Goal: Contribute content: Contribute content

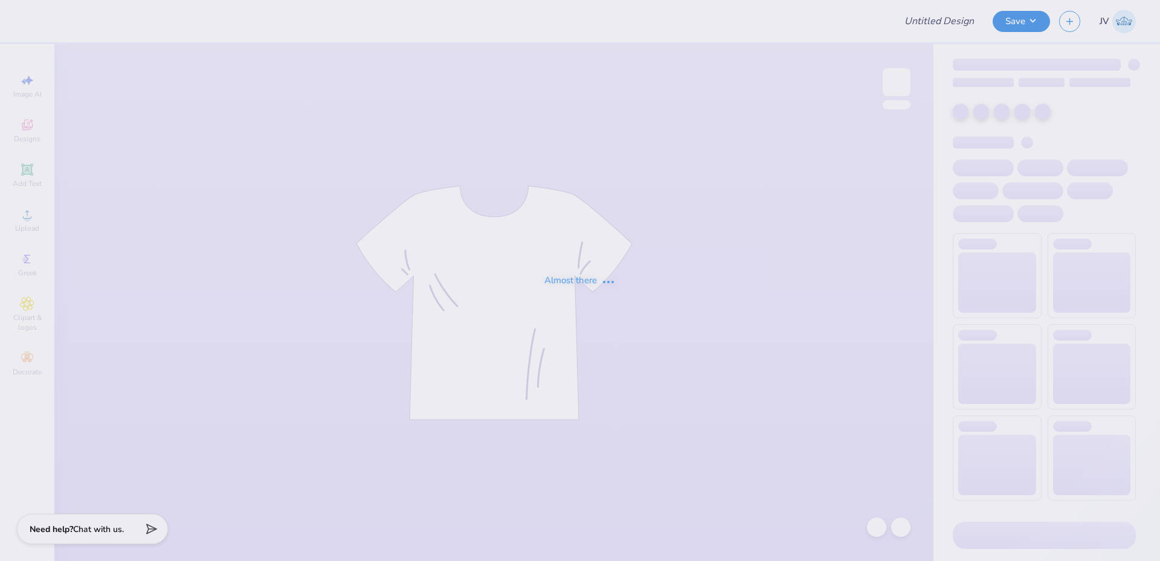
type input "Club Field Hockey Group Order"
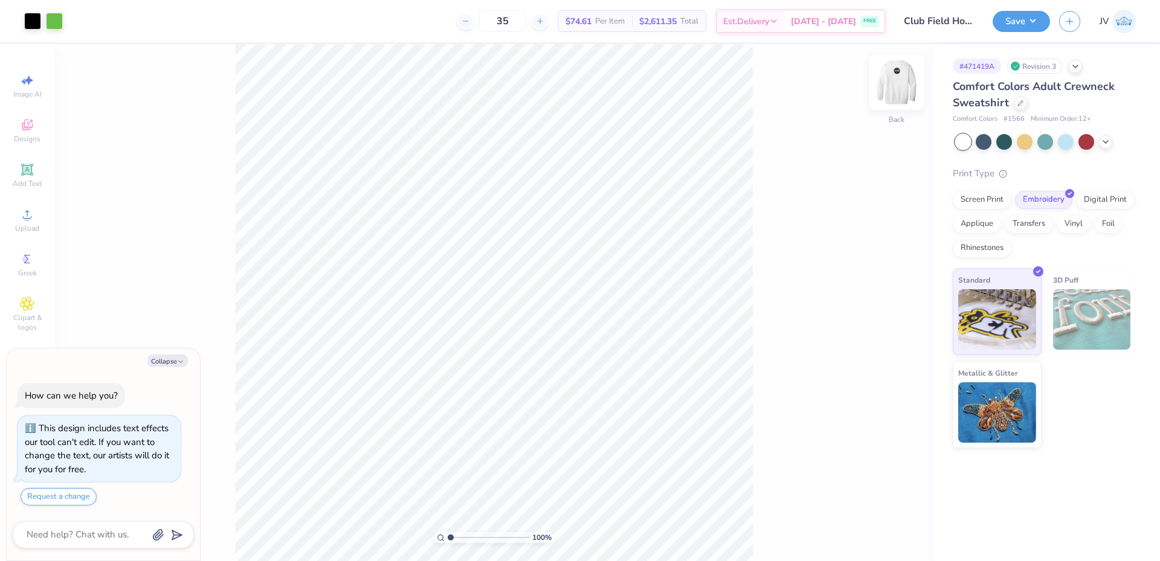
click at [902, 90] on img at bounding box center [897, 82] width 48 height 48
click at [894, 95] on img at bounding box center [897, 82] width 48 height 48
click at [897, 94] on img at bounding box center [897, 82] width 48 height 48
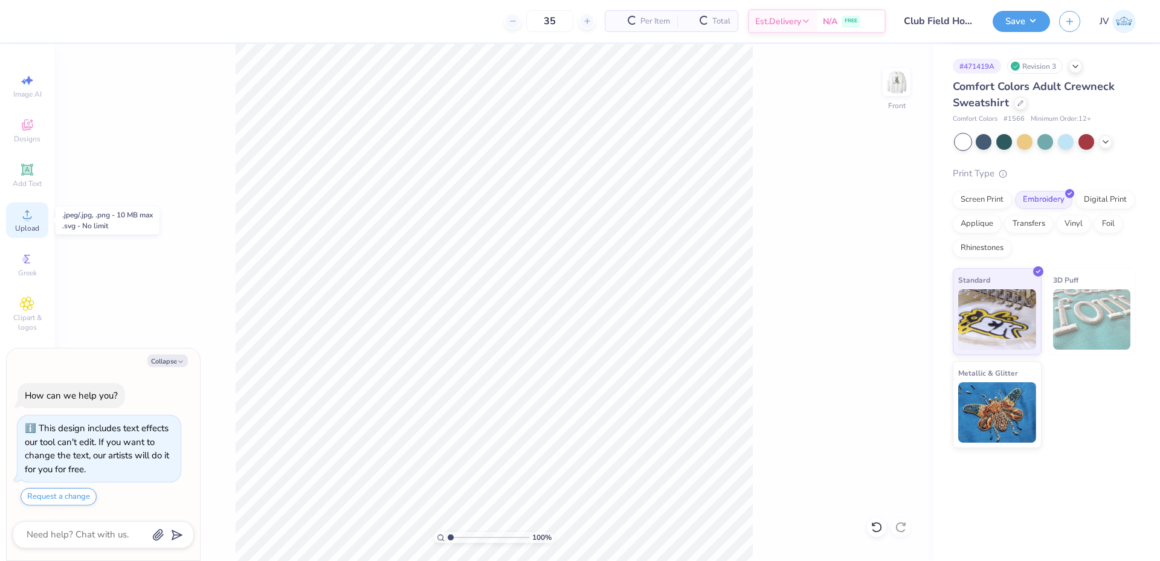
click at [26, 215] on icon at bounding box center [27, 214] width 15 height 15
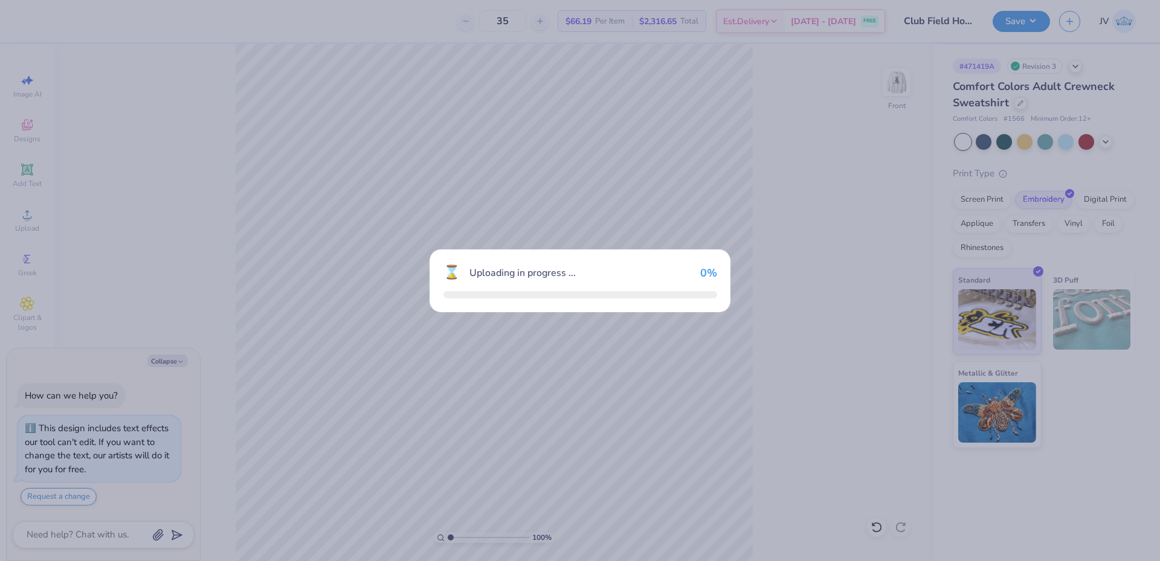
type textarea "x"
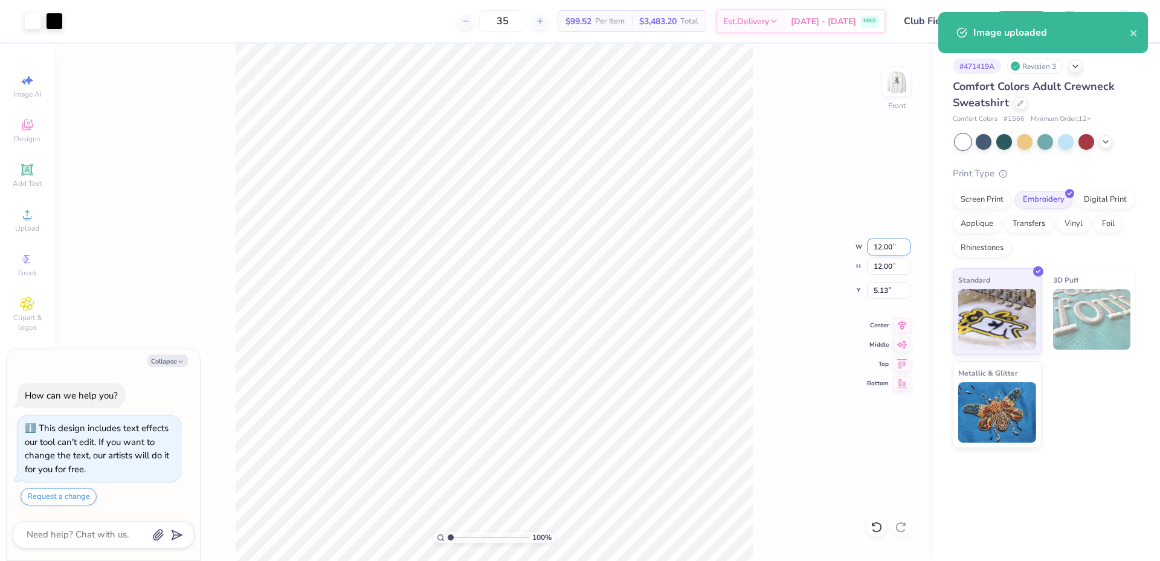
click at [888, 251] on input "12.00" at bounding box center [889, 247] width 44 height 17
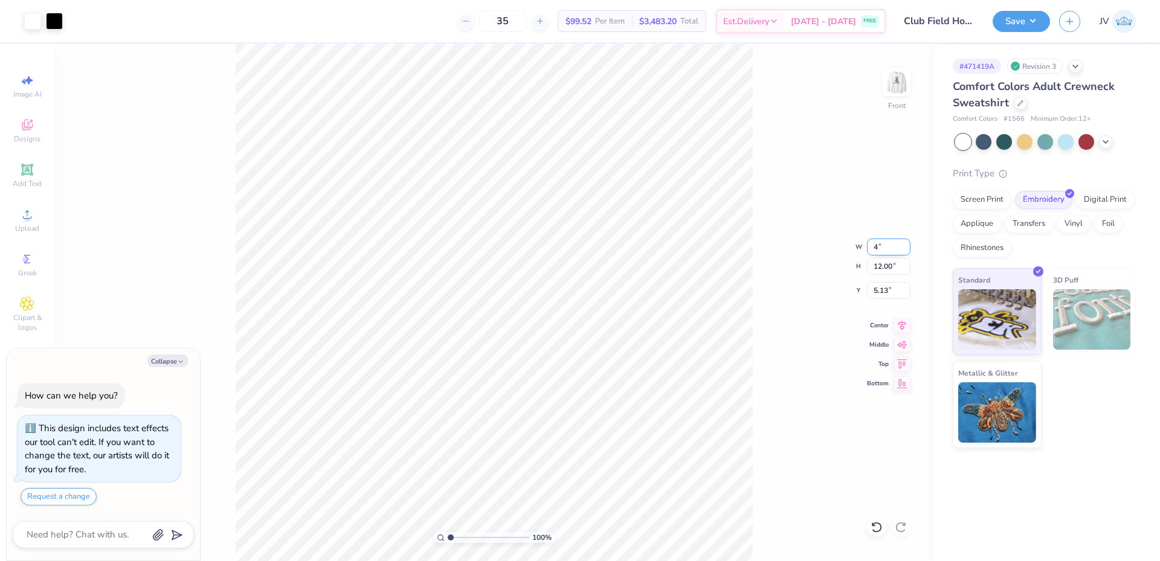
type input "4"
type textarea "x"
type input "4.00"
type input "9.12"
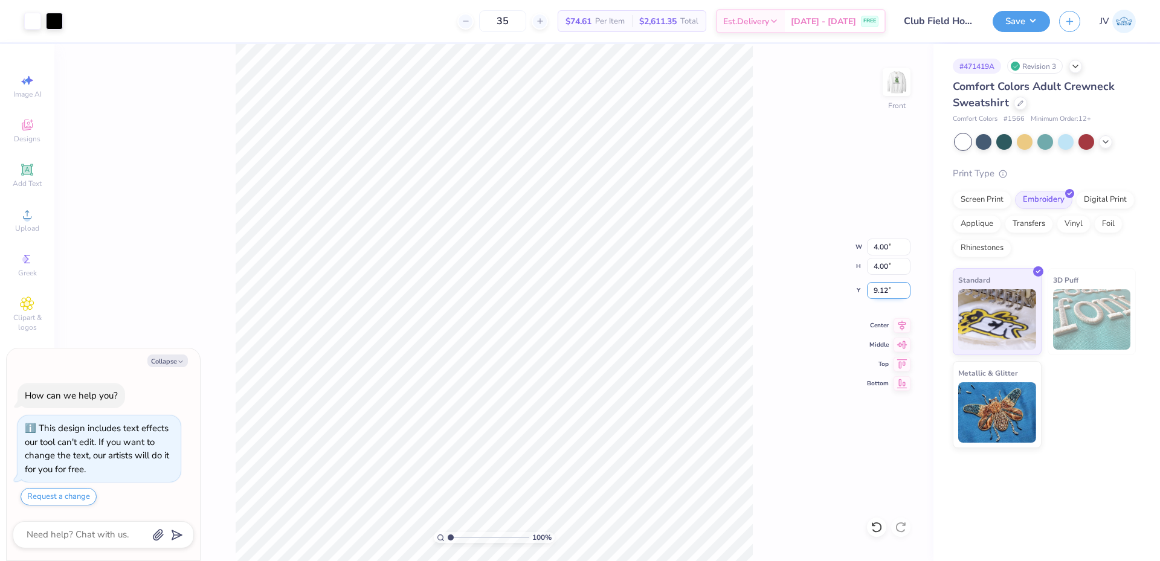
click at [882, 286] on input "9.12" at bounding box center [889, 290] width 44 height 17
type input ".5"
type textarea "x"
type input "0.50"
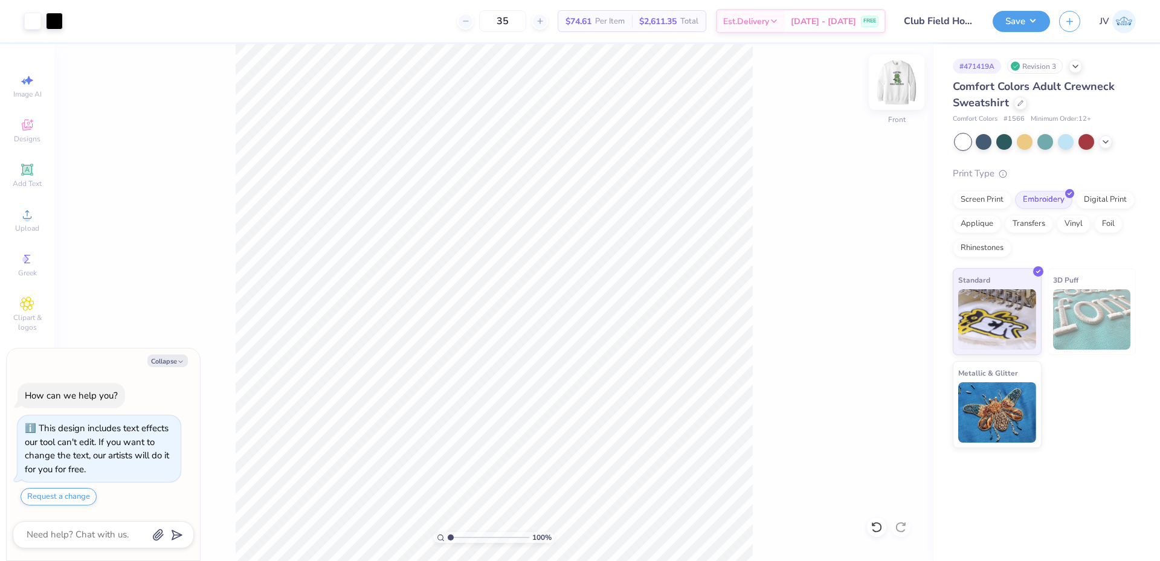
click at [894, 86] on img at bounding box center [897, 82] width 48 height 48
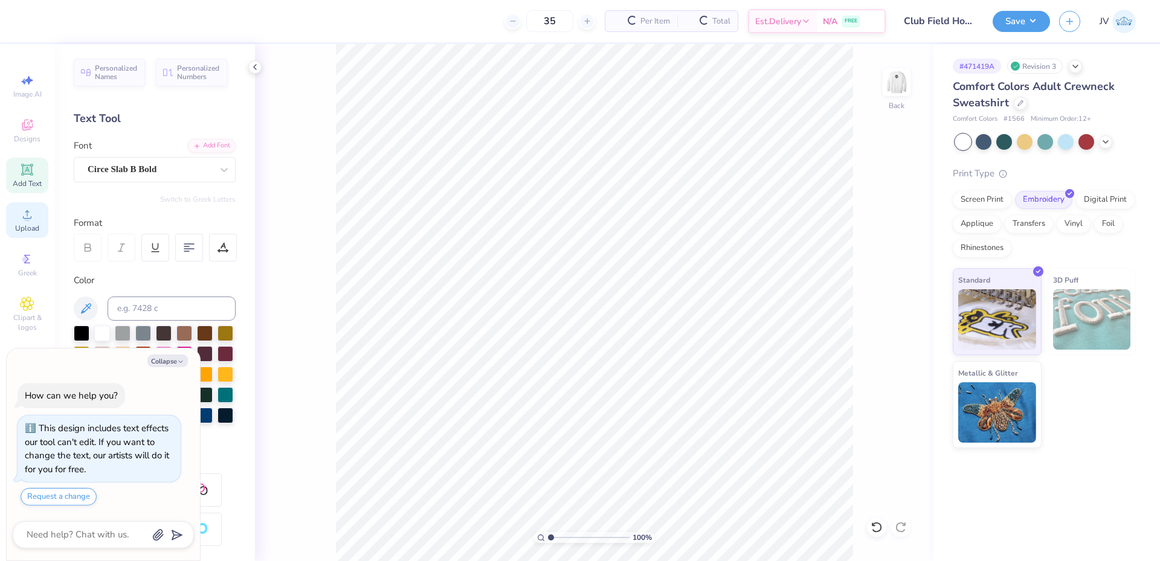
click at [28, 210] on icon at bounding box center [27, 214] width 15 height 15
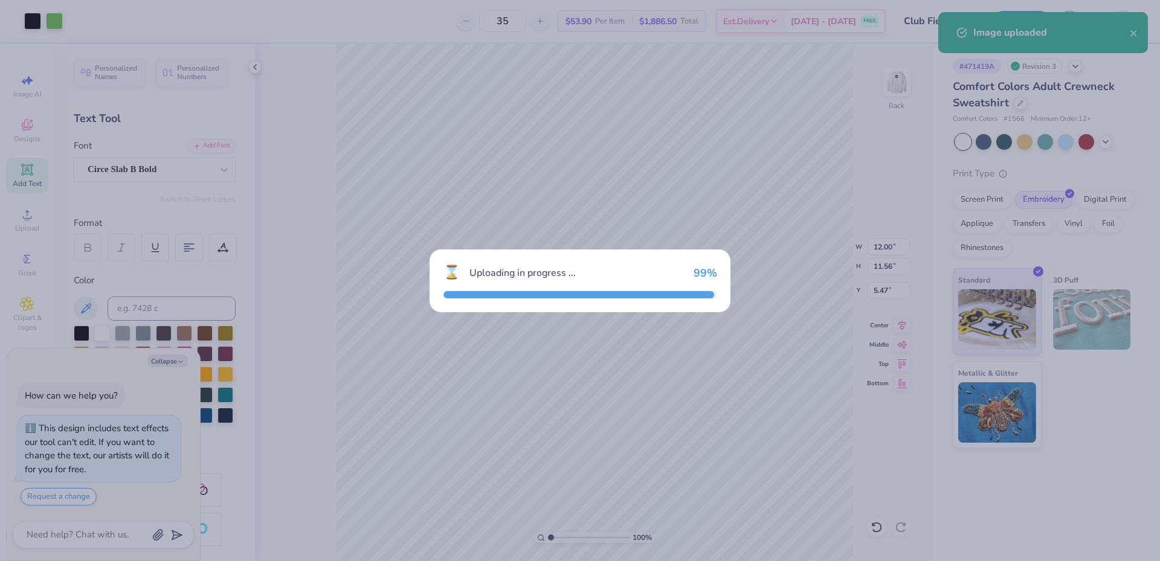
type textarea "x"
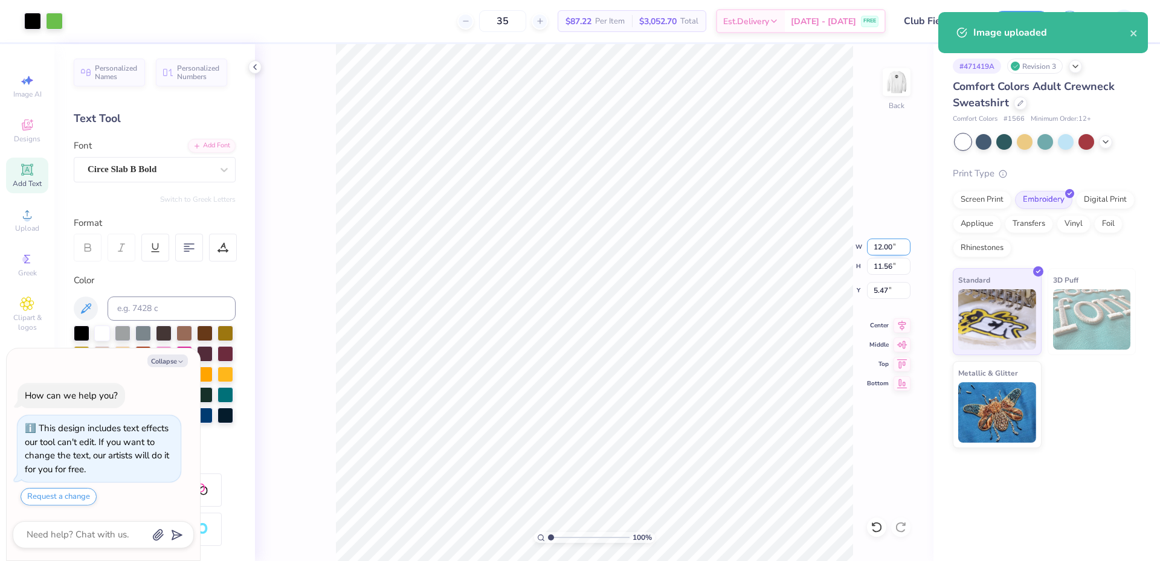
click at [883, 245] on input "12.00" at bounding box center [889, 247] width 44 height 17
type input "9"
type textarea "x"
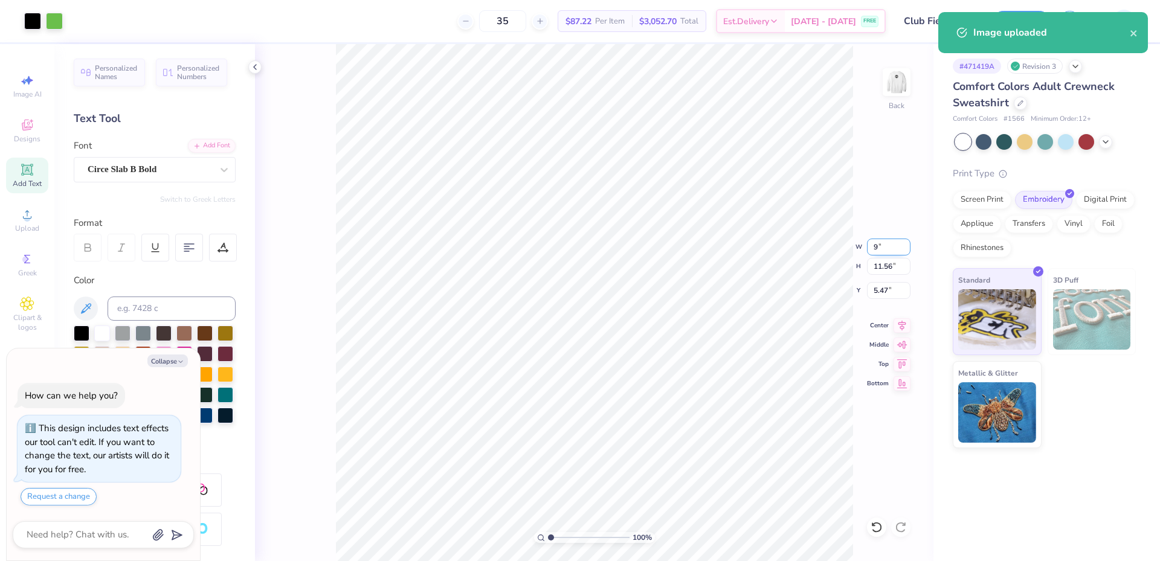
type input "9.00"
type input "8.67"
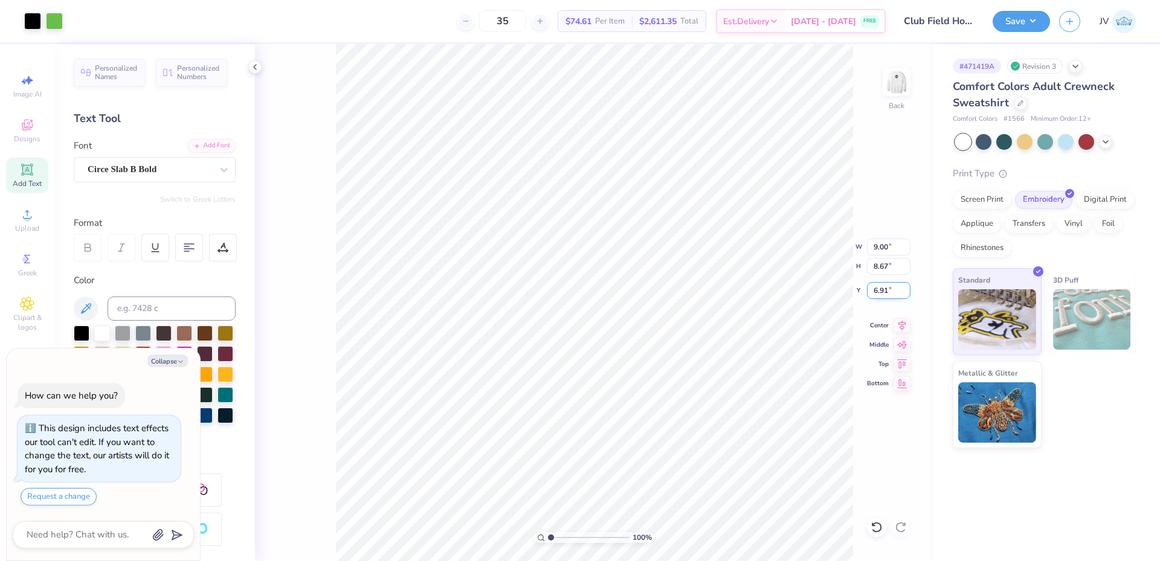
click at [889, 291] on input "6.91" at bounding box center [889, 290] width 44 height 17
type input "3"
type textarea "x"
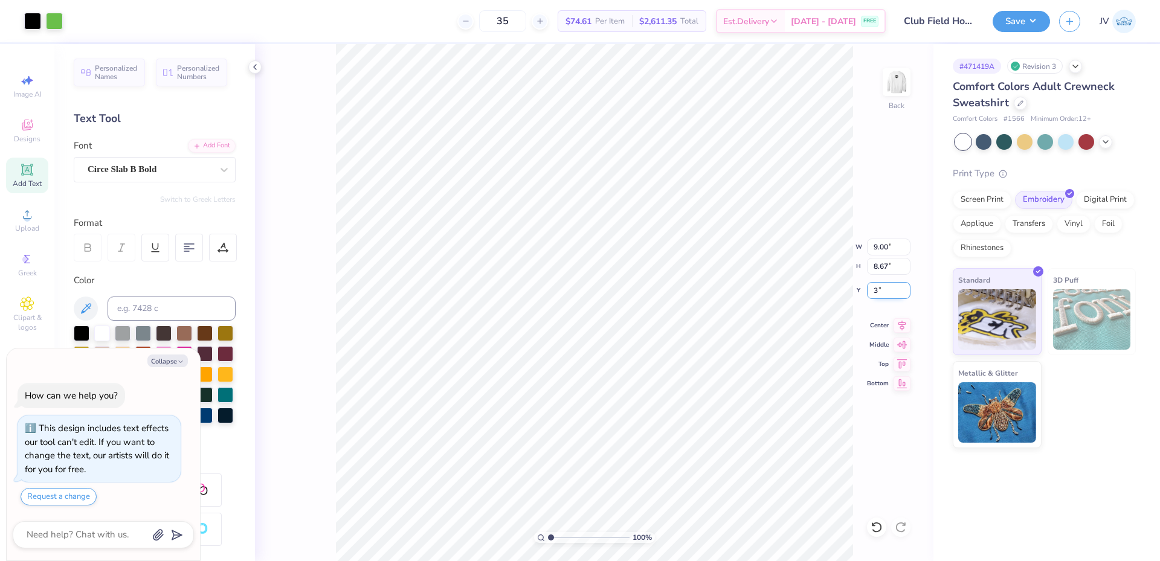
type input "3.00"
click at [1007, 16] on button "Save" at bounding box center [1021, 19] width 57 height 21
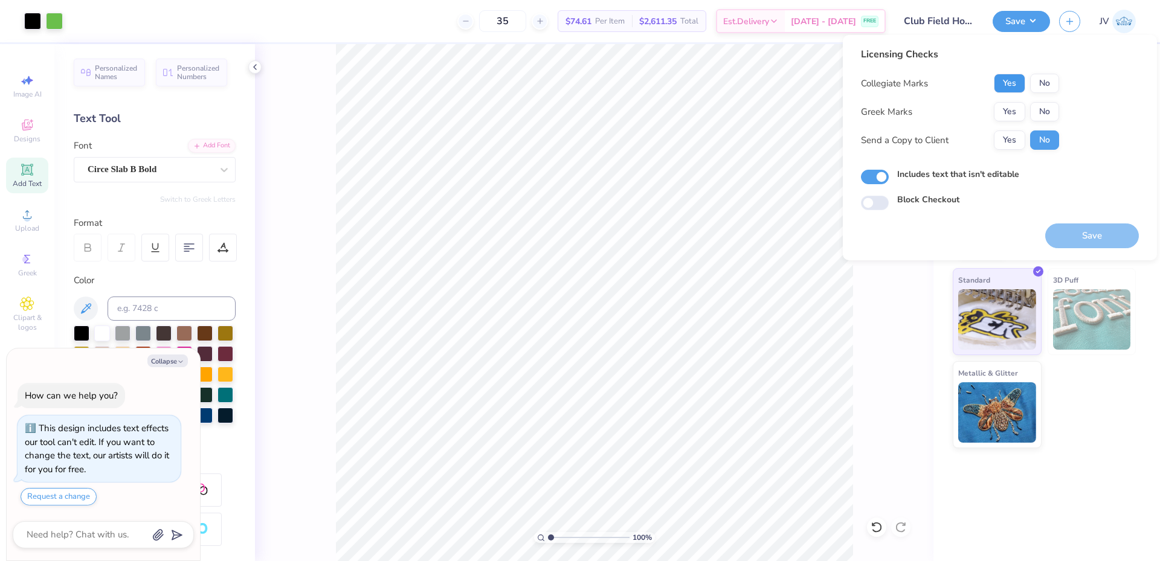
click at [1010, 83] on button "Yes" at bounding box center [1009, 83] width 31 height 19
click at [1042, 106] on button "No" at bounding box center [1044, 111] width 29 height 19
click at [1085, 239] on button "Save" at bounding box center [1092, 236] width 94 height 25
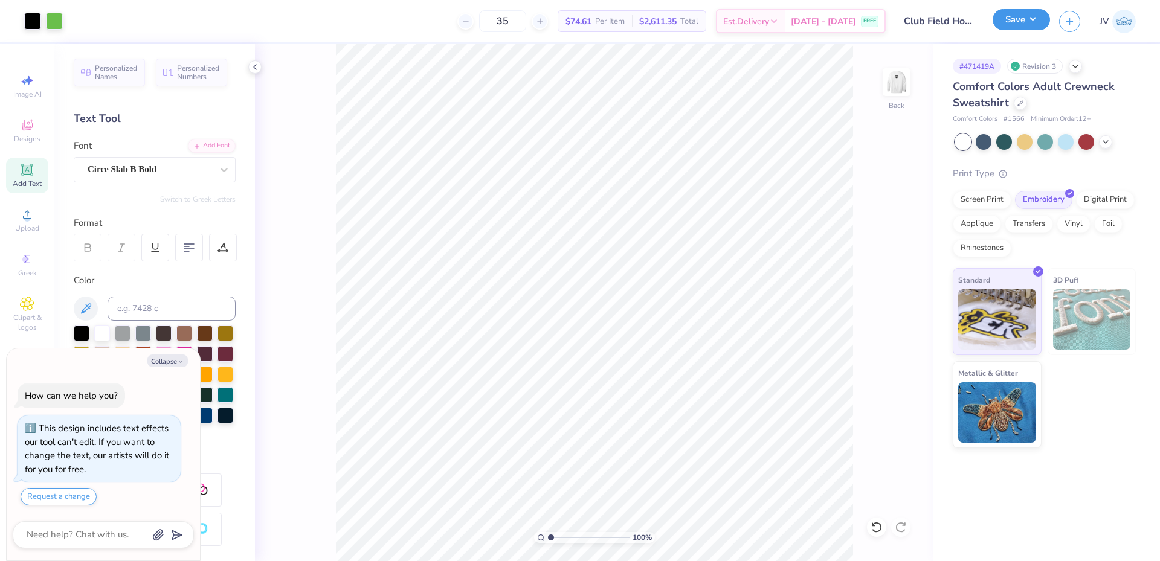
click at [1036, 14] on button "Save" at bounding box center [1021, 19] width 57 height 21
type textarea "x"
